Goal: Information Seeking & Learning: Learn about a topic

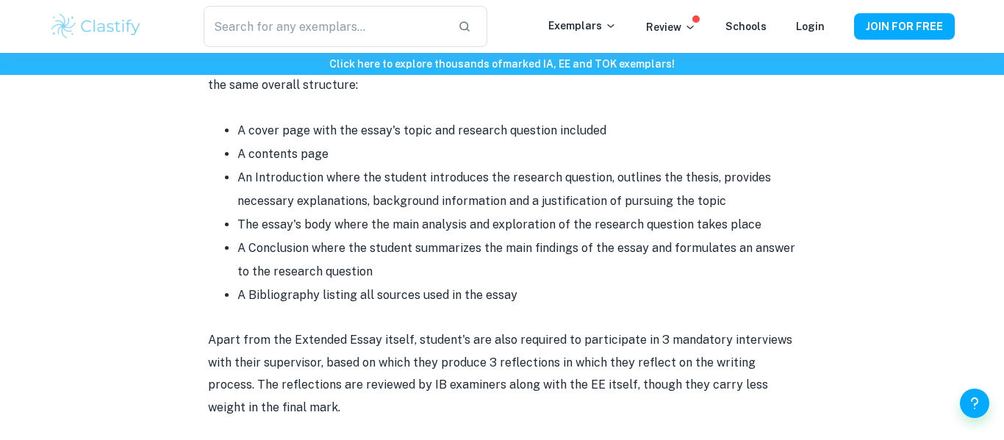
scroll to position [987, 0]
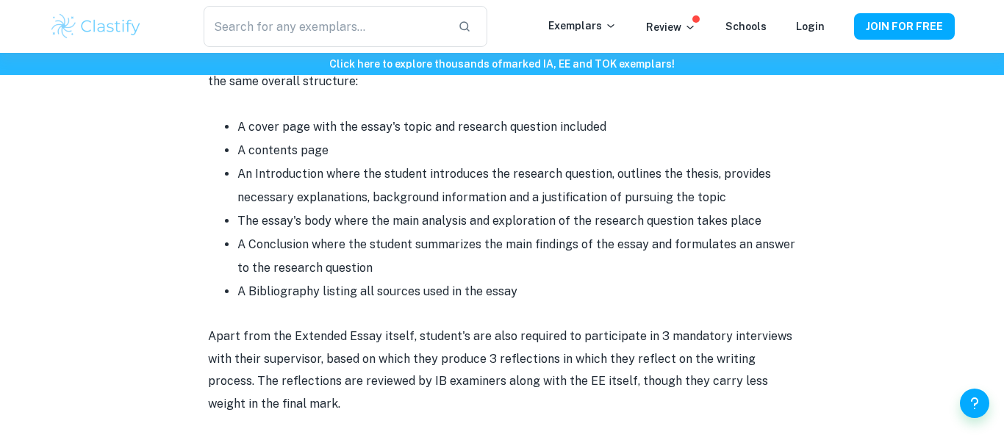
click at [572, 231] on li "The essay's body where the main analysis and exploration of the research questi…" at bounding box center [516, 221] width 558 height 24
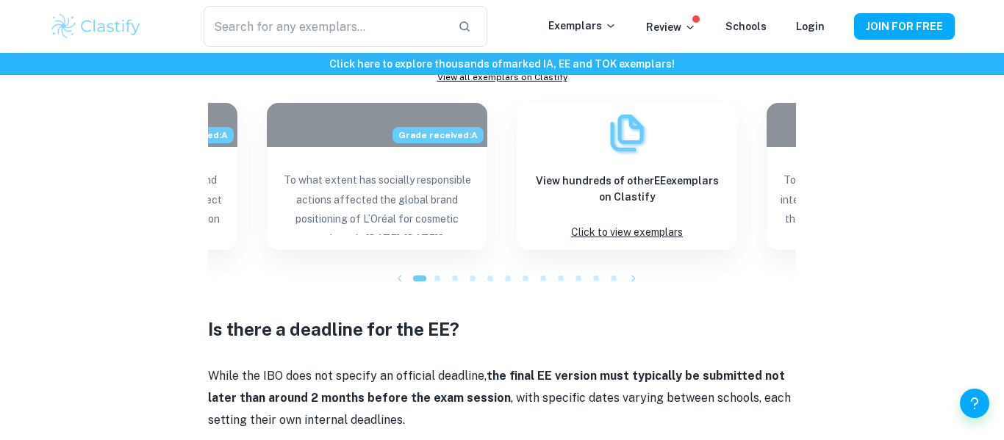
scroll to position [1883, 0]
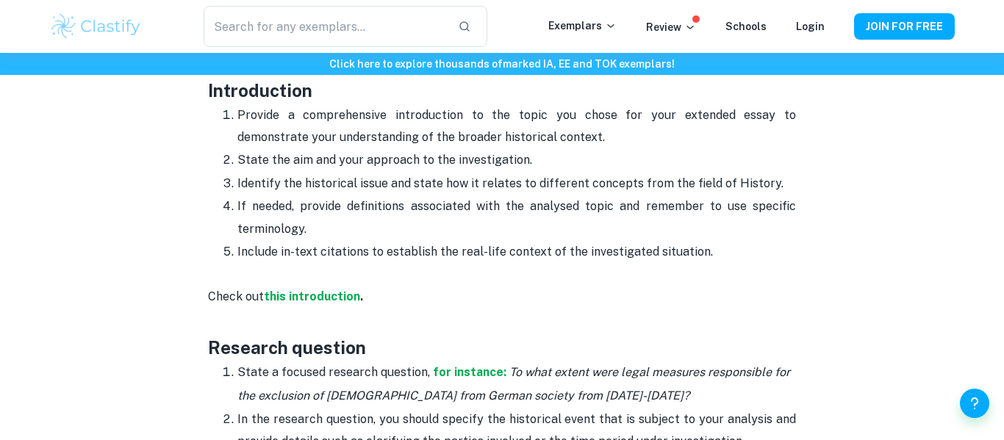
scroll to position [878, 0]
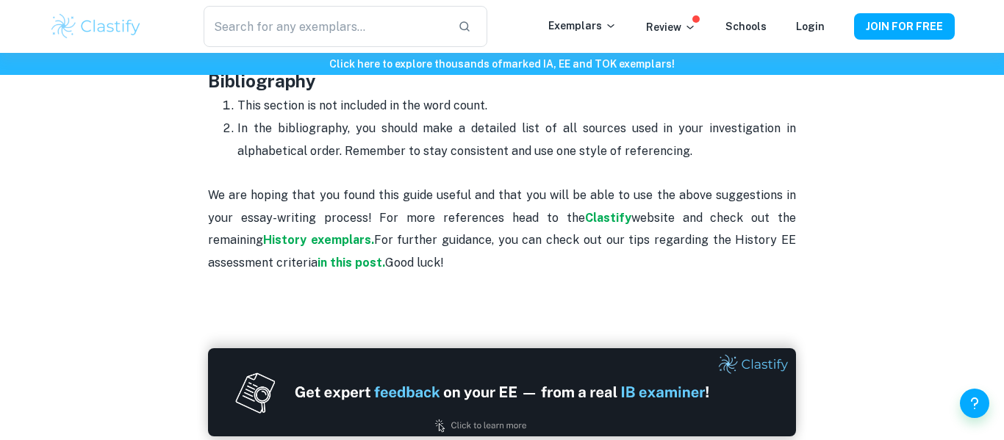
scroll to position [2518, 0]
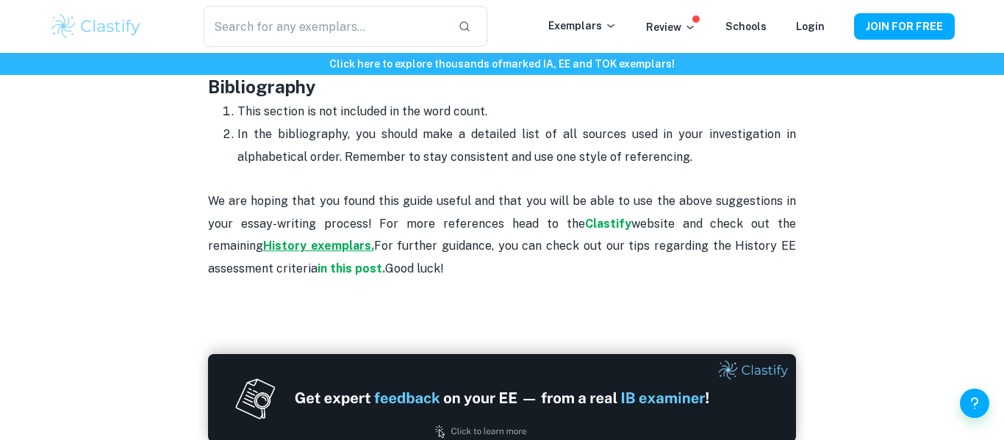
click at [284, 249] on strong "History exemplars." at bounding box center [318, 246] width 111 height 14
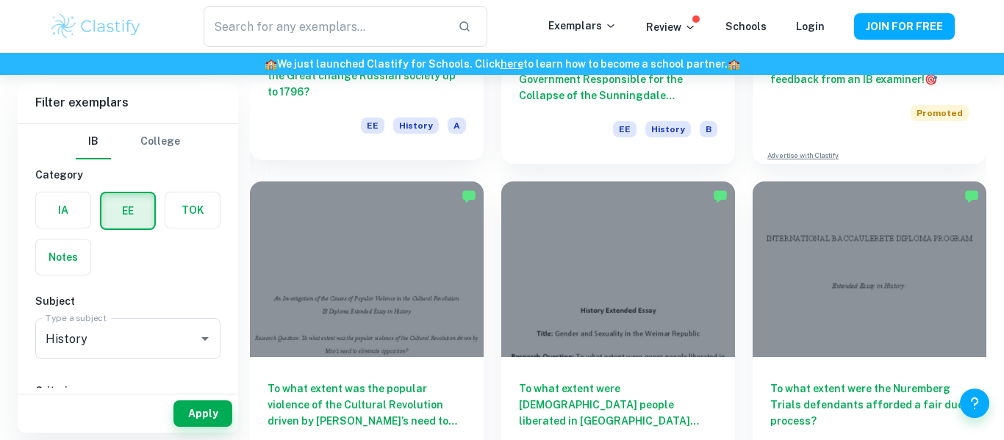
scroll to position [423, 0]
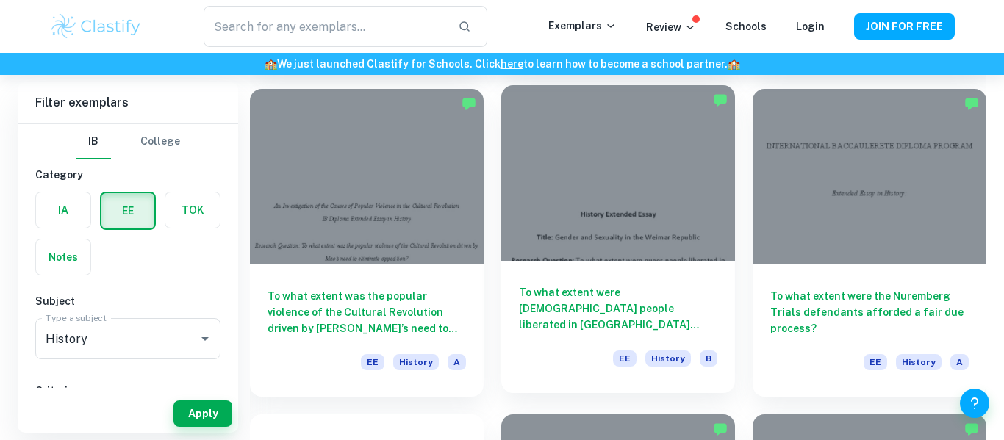
click at [653, 292] on h6 "To what extent were queer people liberated in Weimar Germany, 1919-1933?" at bounding box center [618, 308] width 198 height 48
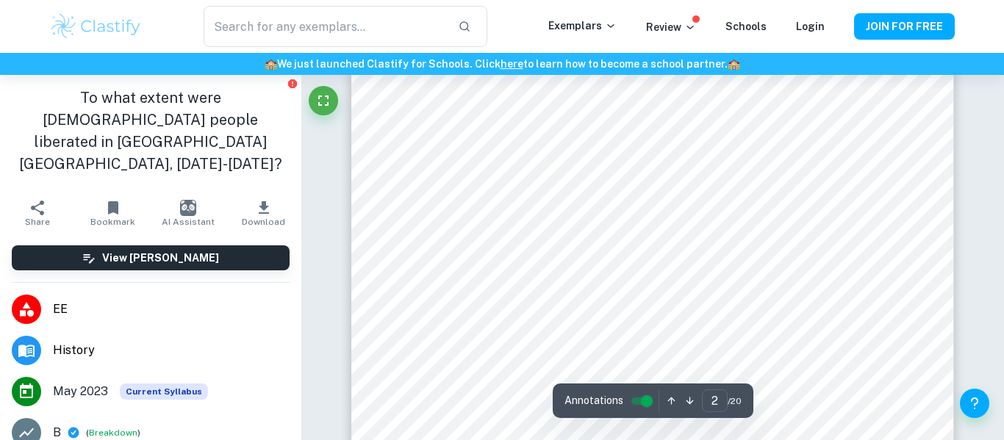
scroll to position [1012, 0]
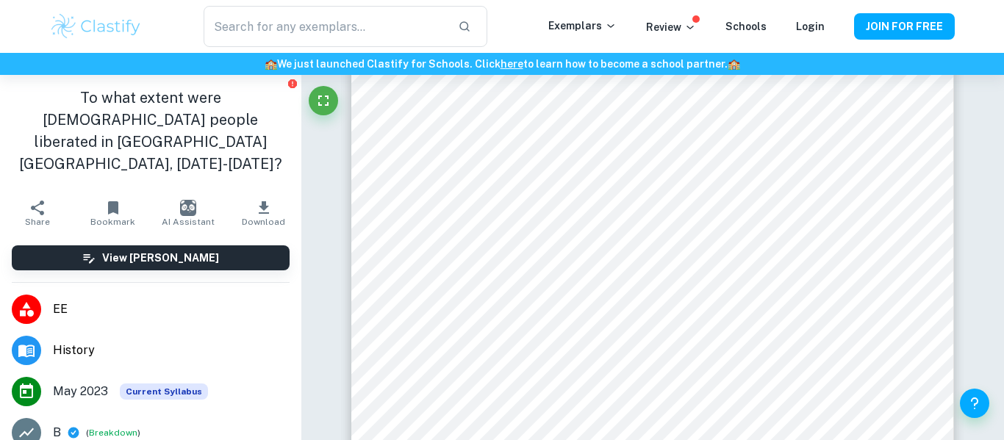
click at [870, 10] on div "​ Exemplars Review Schools Login JOIN FOR FREE" at bounding box center [502, 26] width 941 height 41
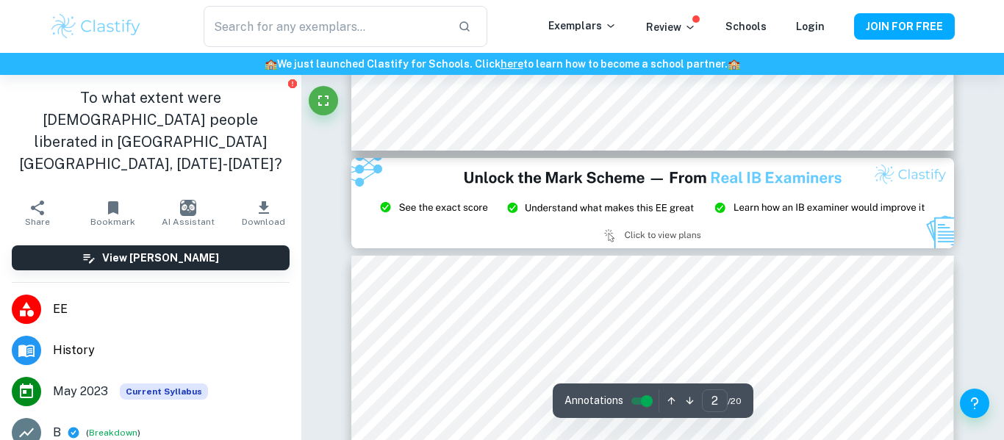
type input "3"
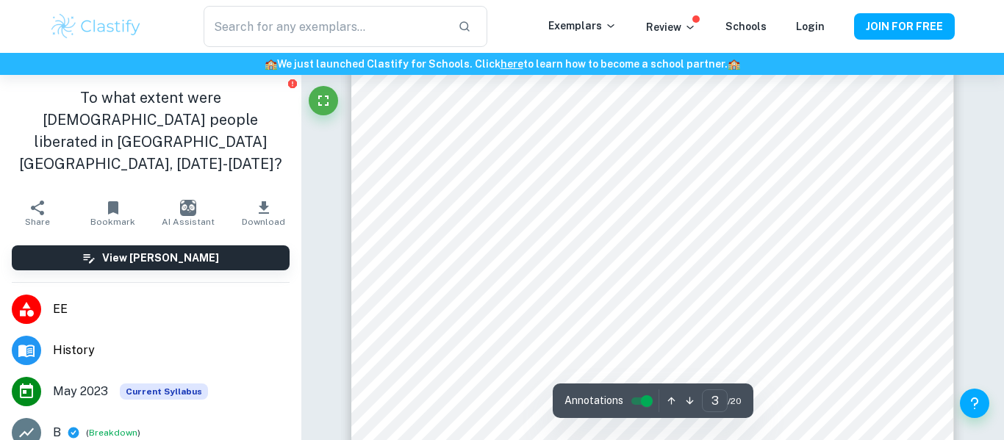
scroll to position [1999, 0]
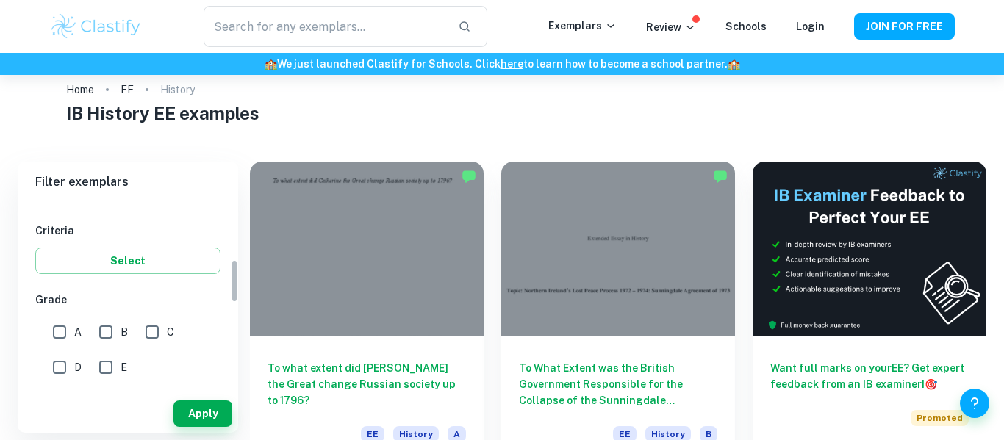
scroll to position [245, 0]
click at [55, 327] on input "A" at bounding box center [59, 326] width 29 height 29
checkbox input "true"
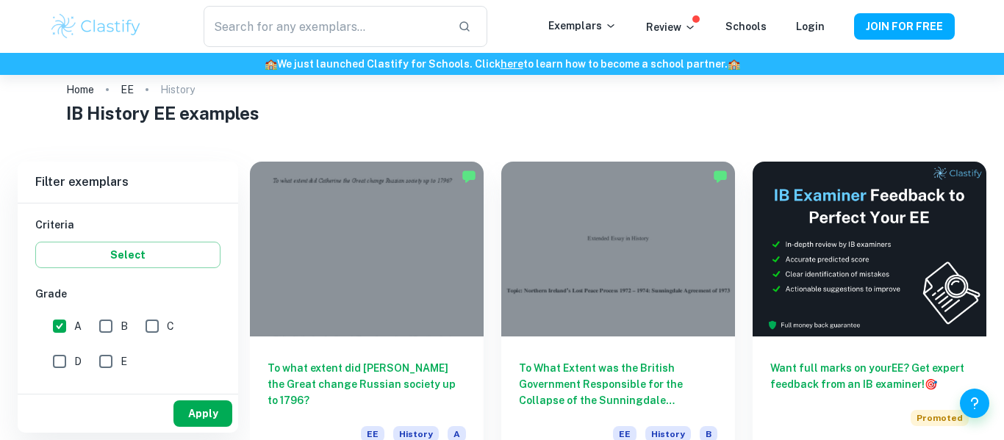
click at [199, 416] on button "Apply" at bounding box center [202, 413] width 59 height 26
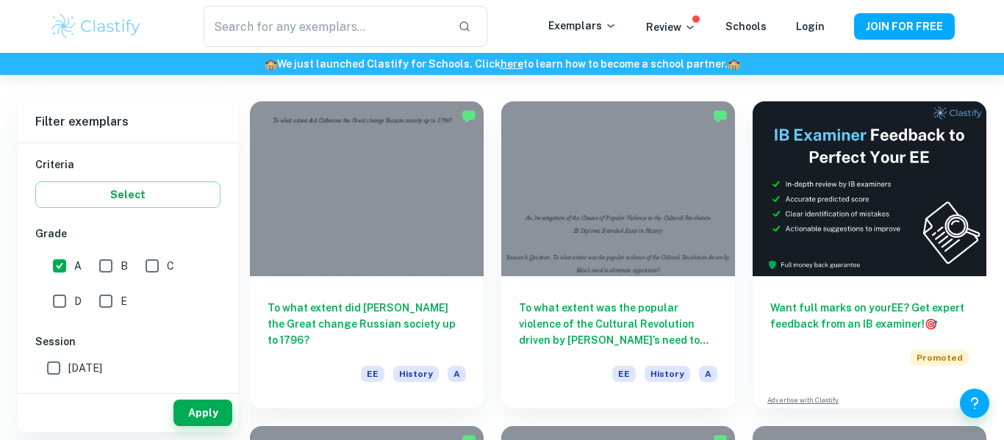
scroll to position [85, 0]
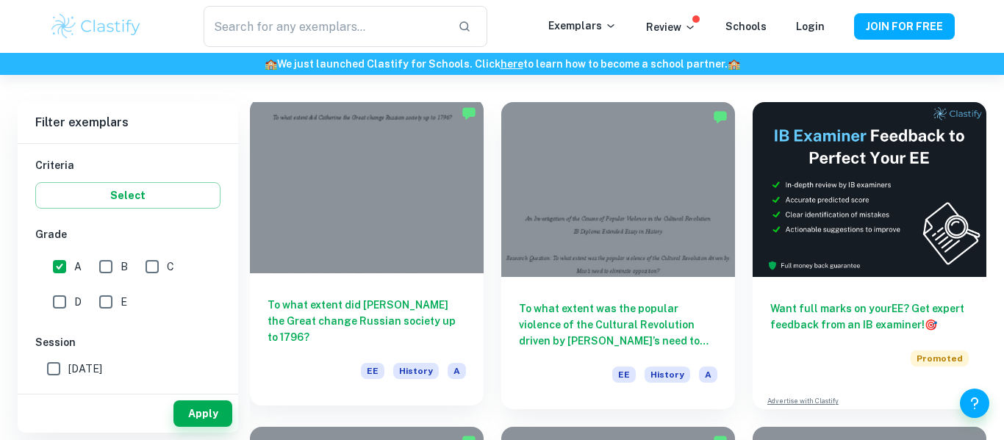
click at [263, 224] on div at bounding box center [367, 185] width 234 height 175
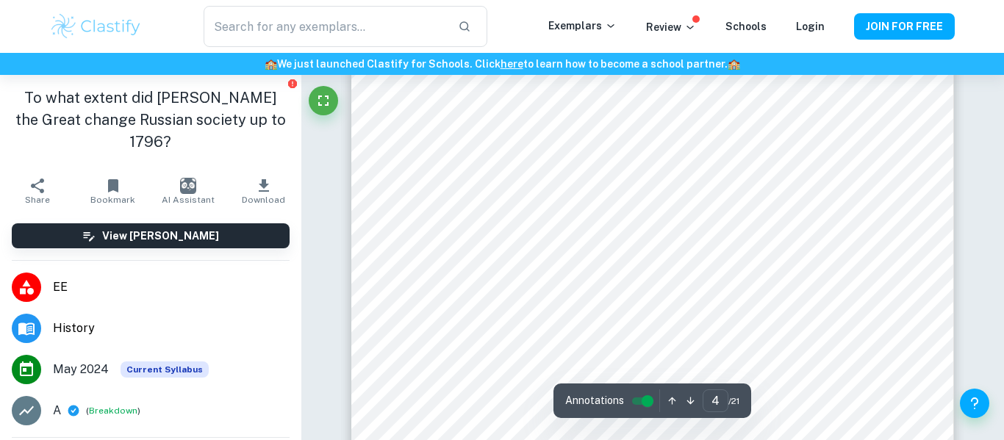
scroll to position [2748, 0]
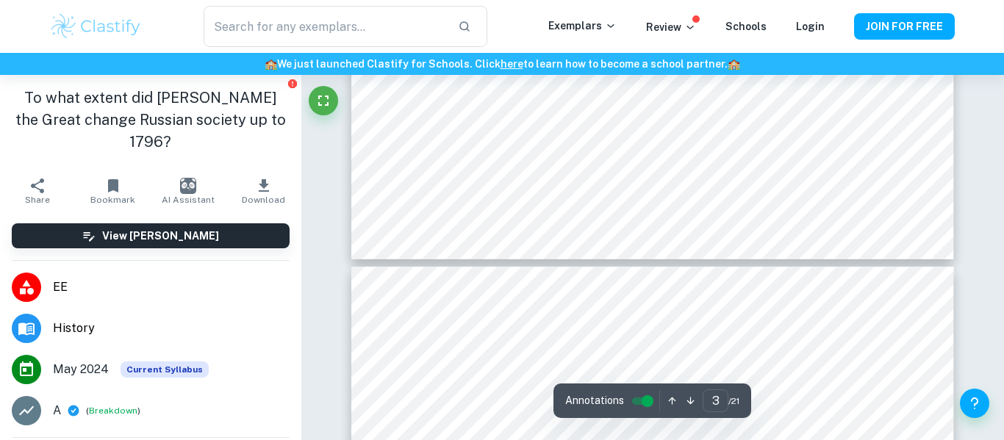
type input "4"
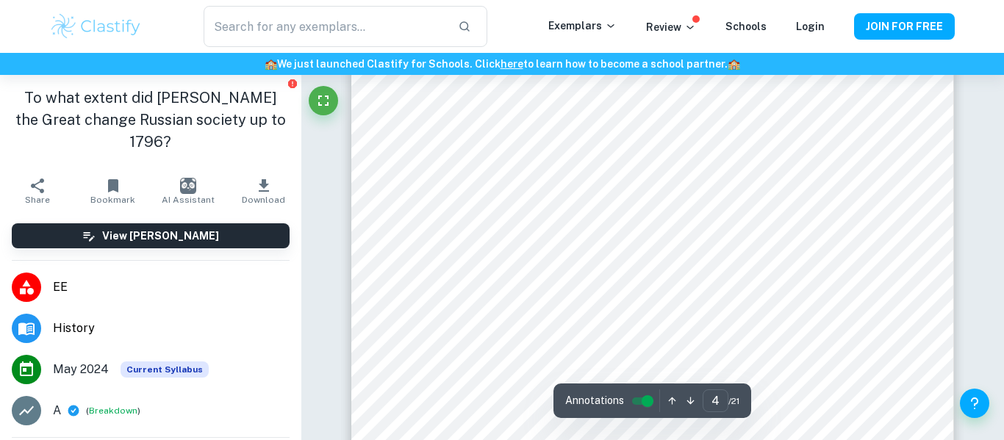
scroll to position [2906, 0]
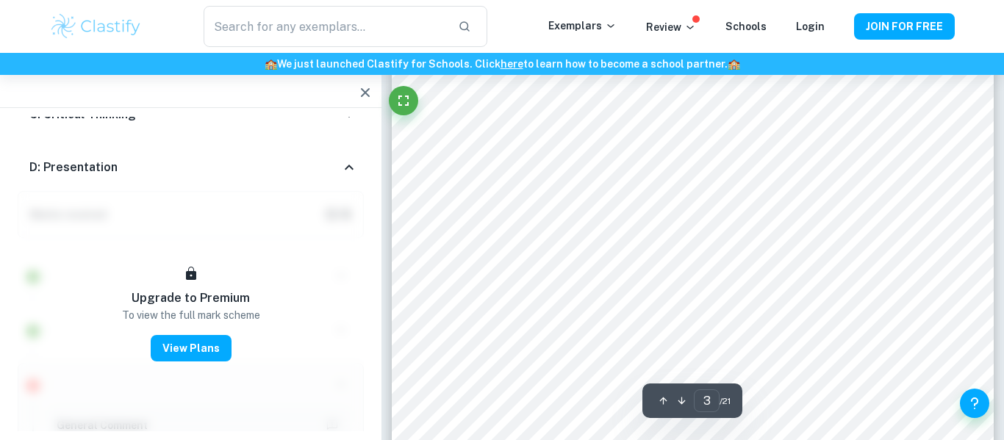
scroll to position [2254, 0]
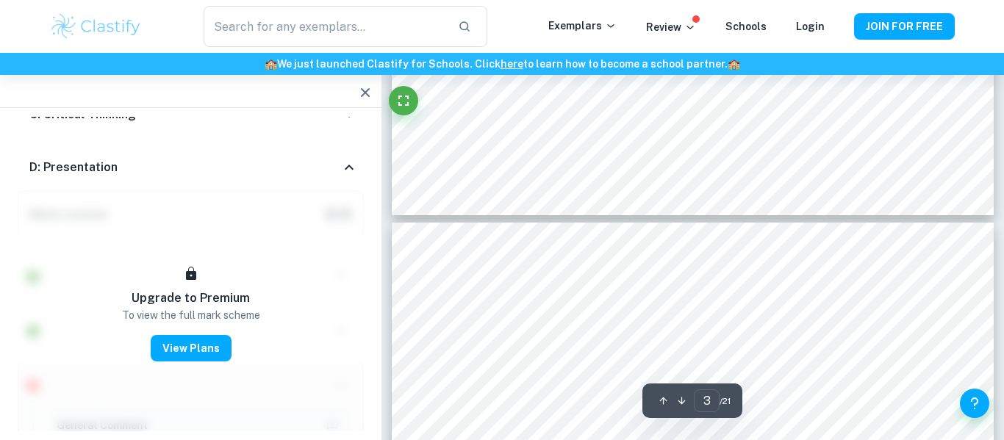
type input "4"
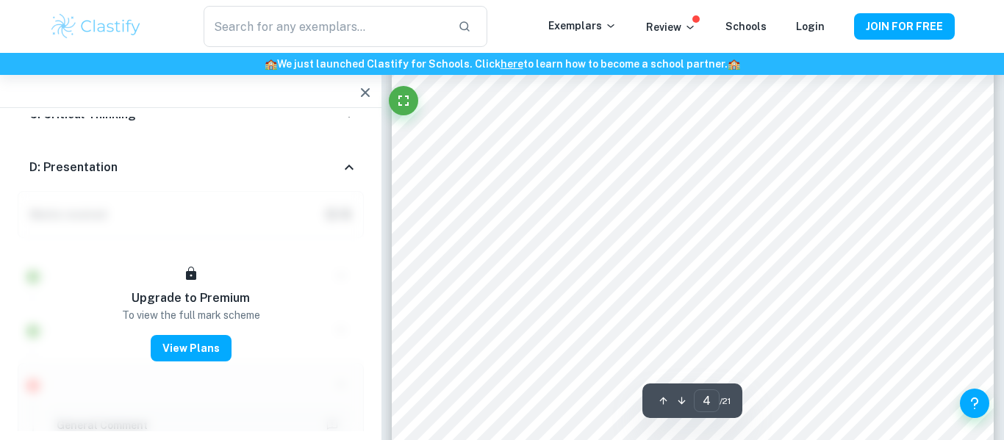
scroll to position [2980, 0]
click at [362, 92] on icon "button" at bounding box center [365, 93] width 18 height 18
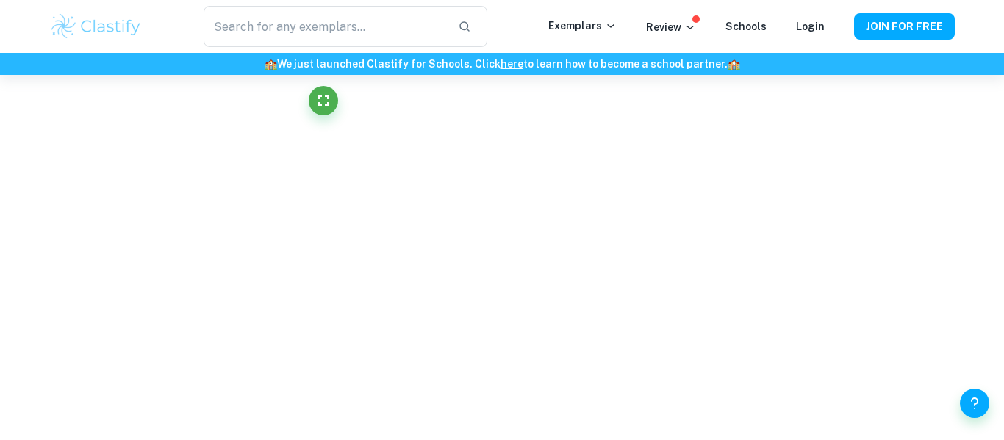
scroll to position [2952, 0]
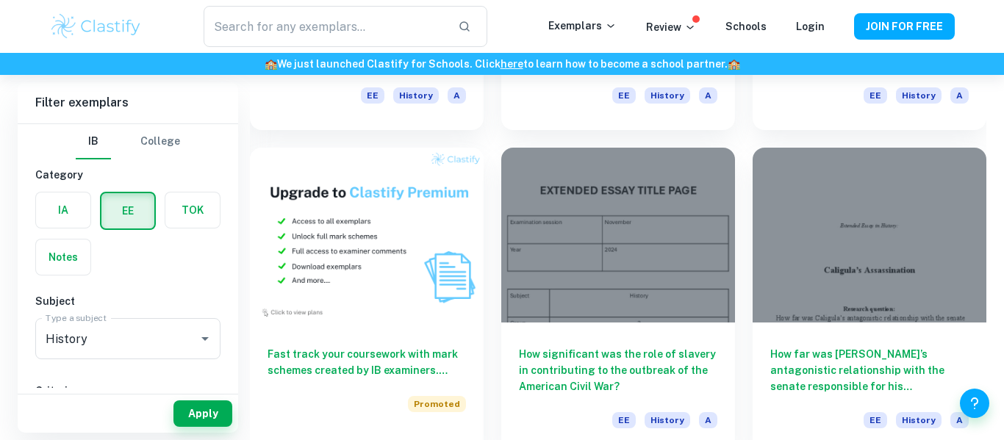
scroll to position [690, 0]
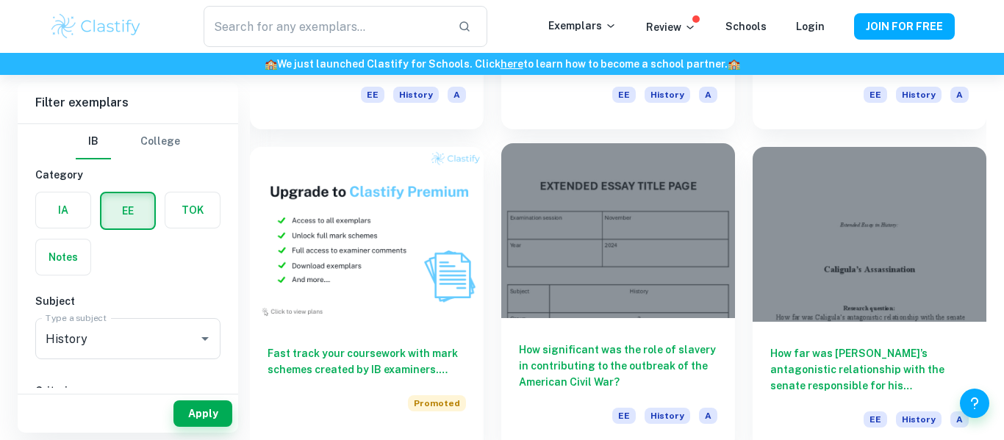
click at [536, 292] on div at bounding box center [618, 230] width 234 height 175
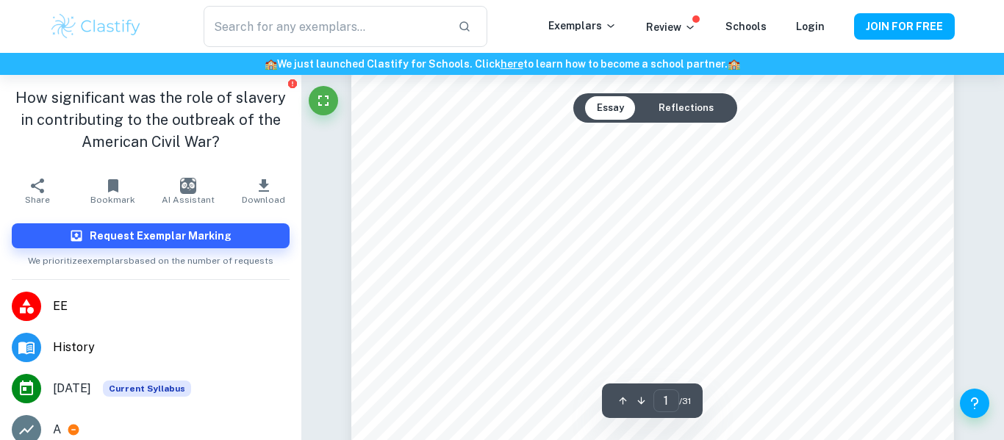
scroll to position [304, 0]
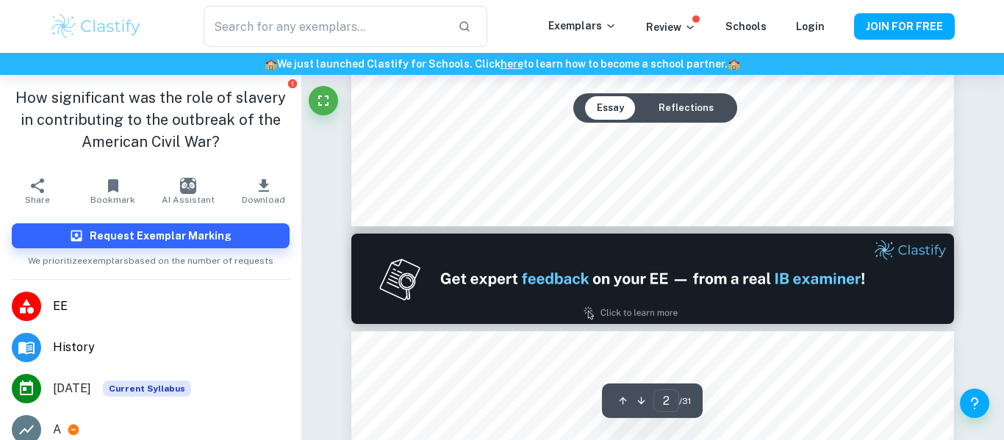
type input "2"
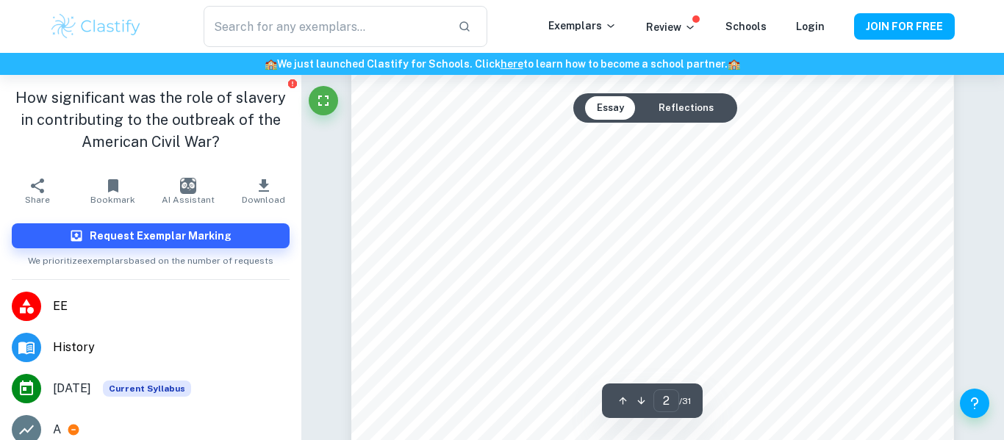
scroll to position [977, 0]
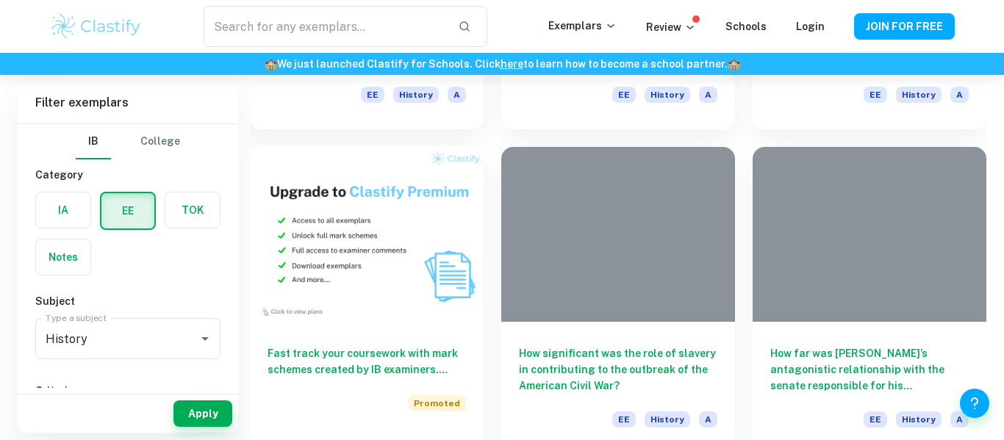
scroll to position [365, 0]
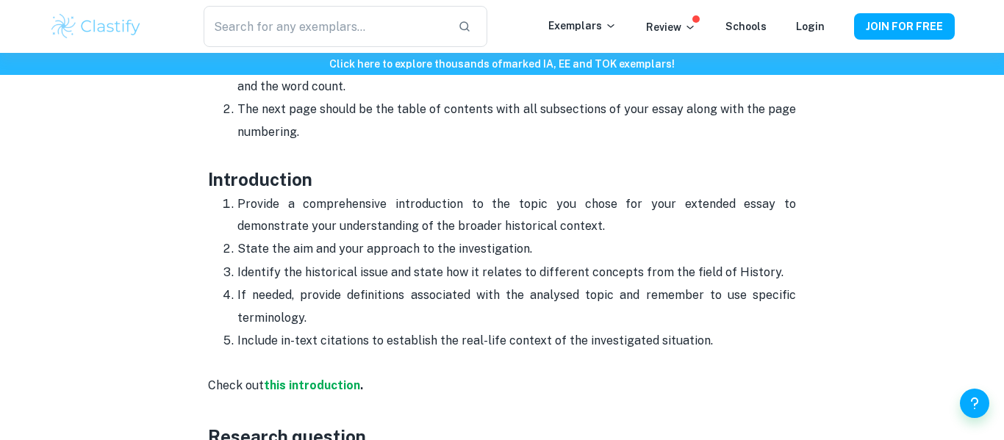
scroll to position [787, 0]
